Goal: Information Seeking & Learning: Learn about a topic

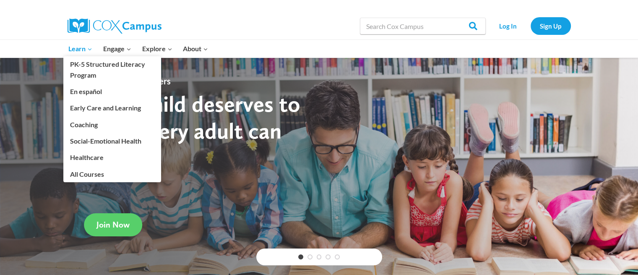
click at [69, 40] on link "Learn Expand" at bounding box center [80, 49] width 35 height 18
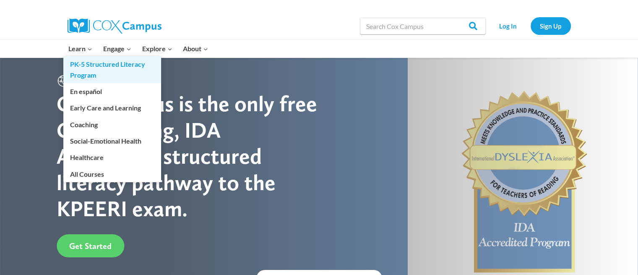
click at [88, 70] on link "PK-5 Structured Literacy Program" at bounding box center [112, 69] width 98 height 27
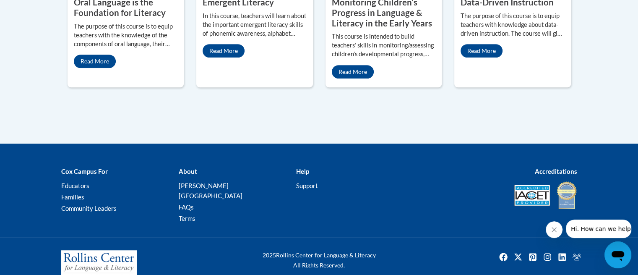
scroll to position [536, 0]
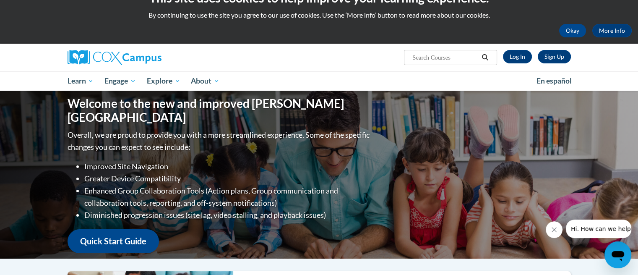
scroll to position [0, 0]
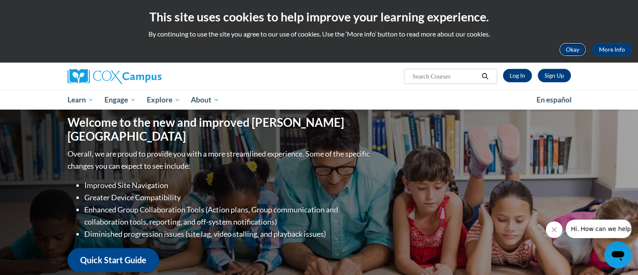
click at [565, 50] on button "Okay" at bounding box center [572, 49] width 27 height 13
